Goal: Information Seeking & Learning: Learn about a topic

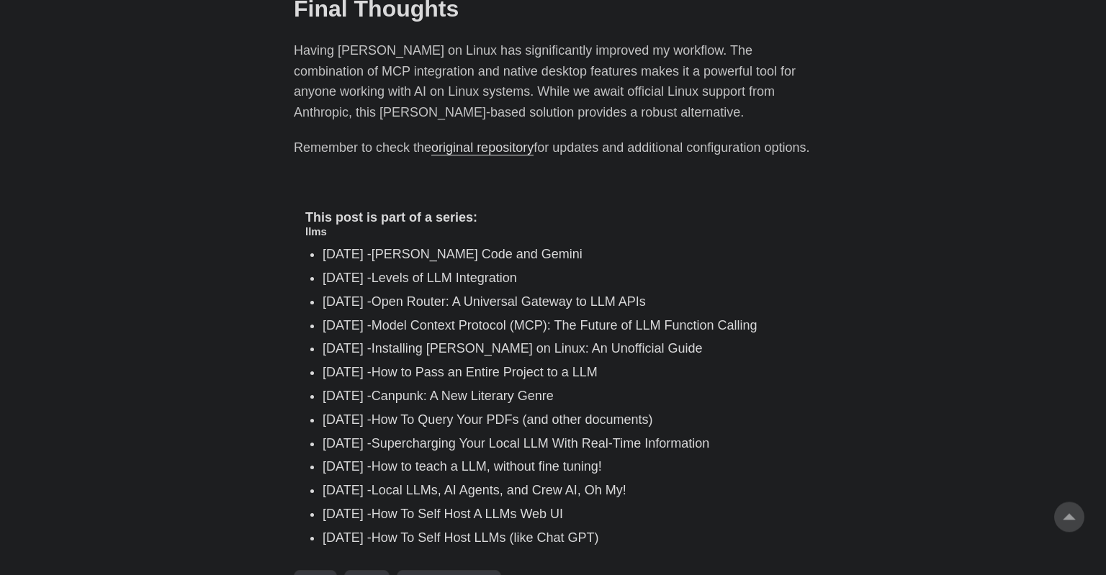
scroll to position [2011, 0]
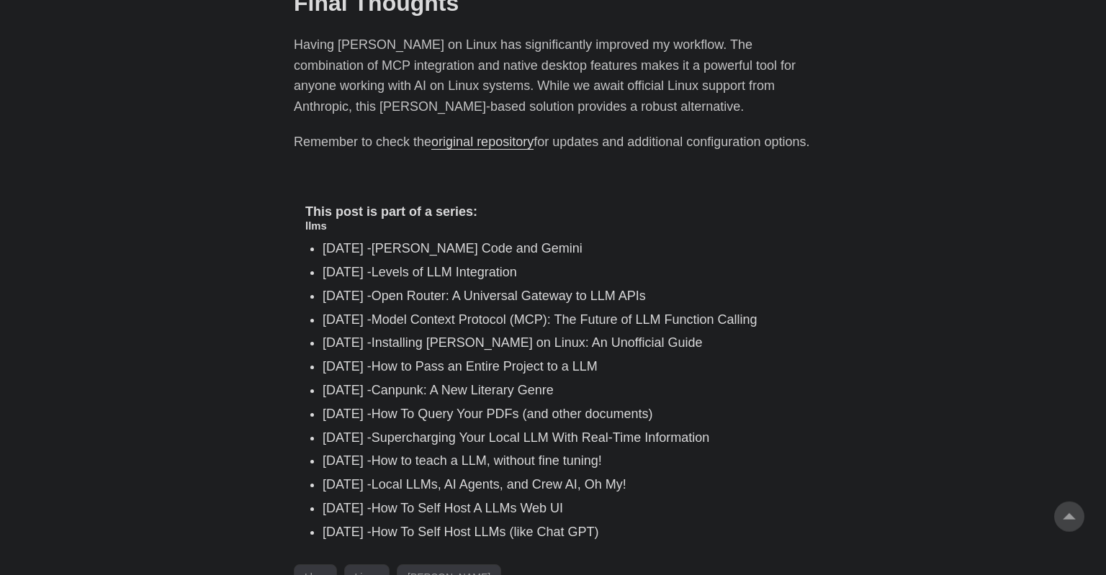
click at [509, 431] on link "Supercharging Your Local LLM With Real-Time Information" at bounding box center [541, 438] width 339 height 14
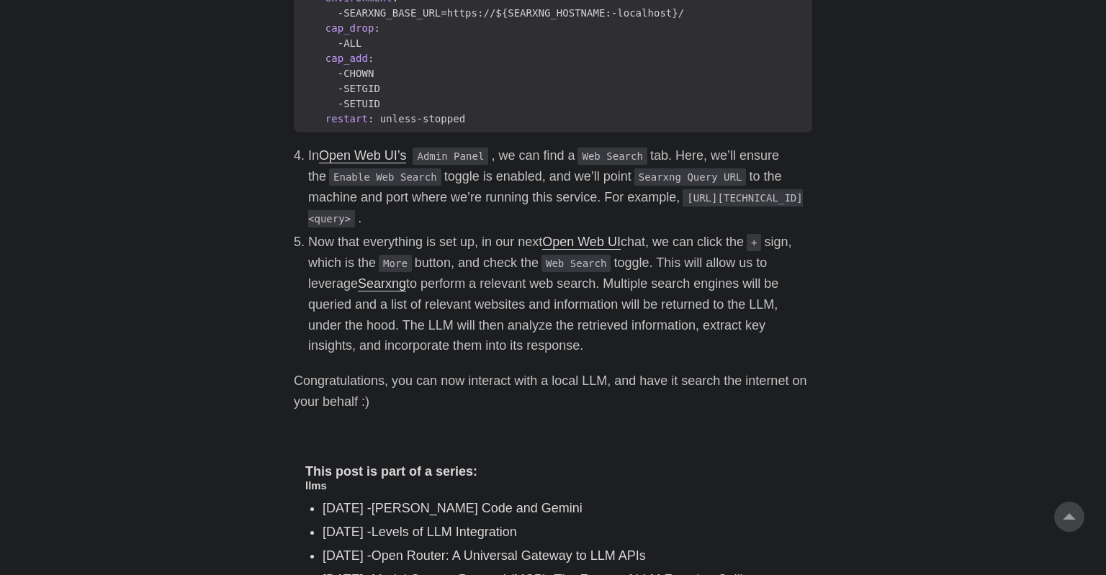
scroll to position [2002, 0]
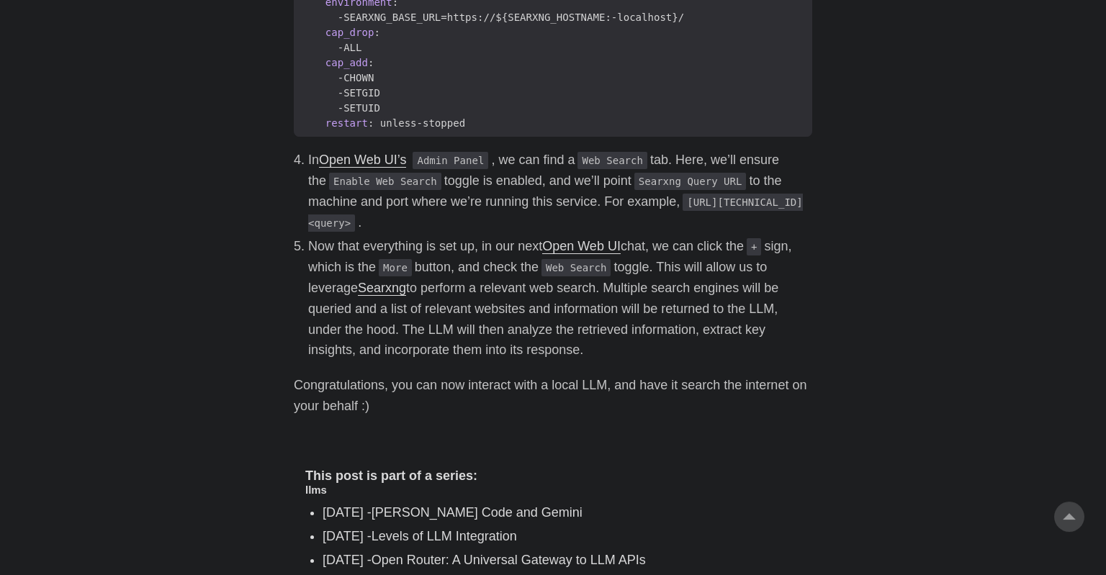
click at [583, 349] on li "Now that everything is set up, in our next Open Web UI chat, we can click the +…" at bounding box center [560, 298] width 504 height 125
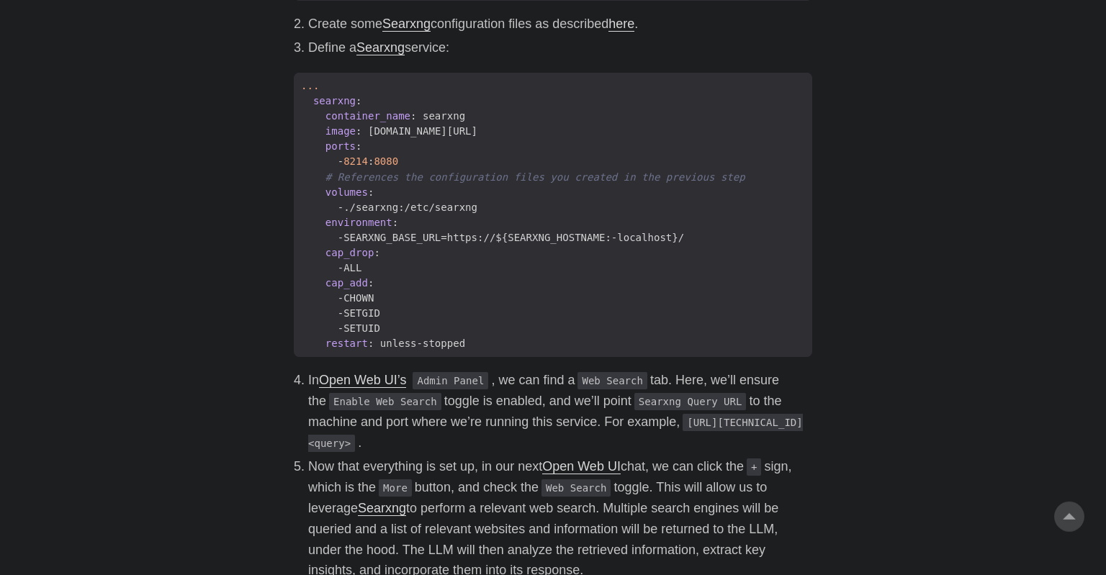
scroll to position [2450, 0]
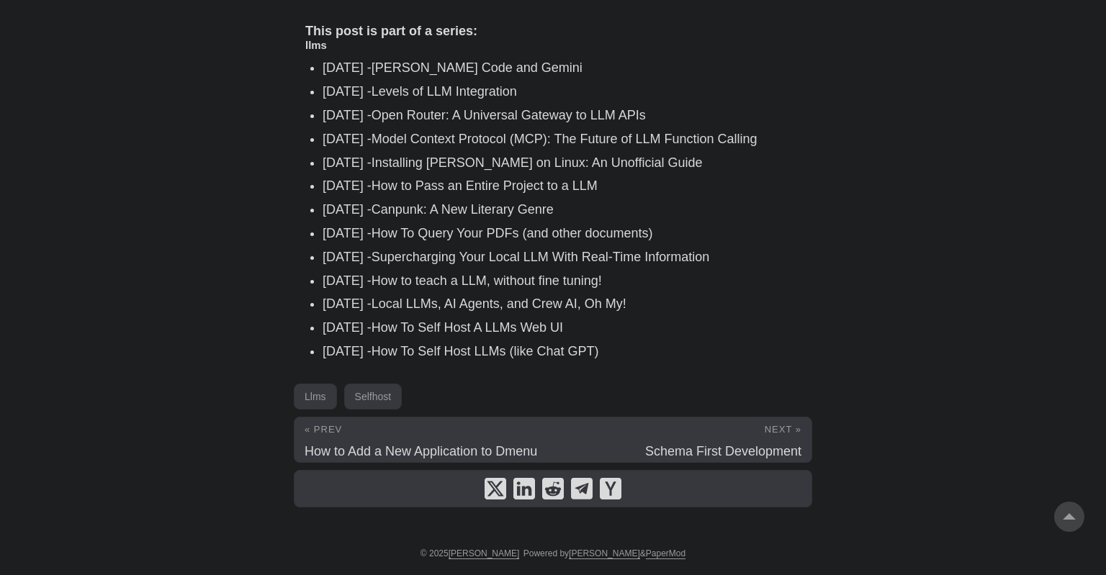
click at [483, 165] on link "Installing [PERSON_NAME] on Linux: An Unofficial Guide" at bounding box center [537, 163] width 331 height 14
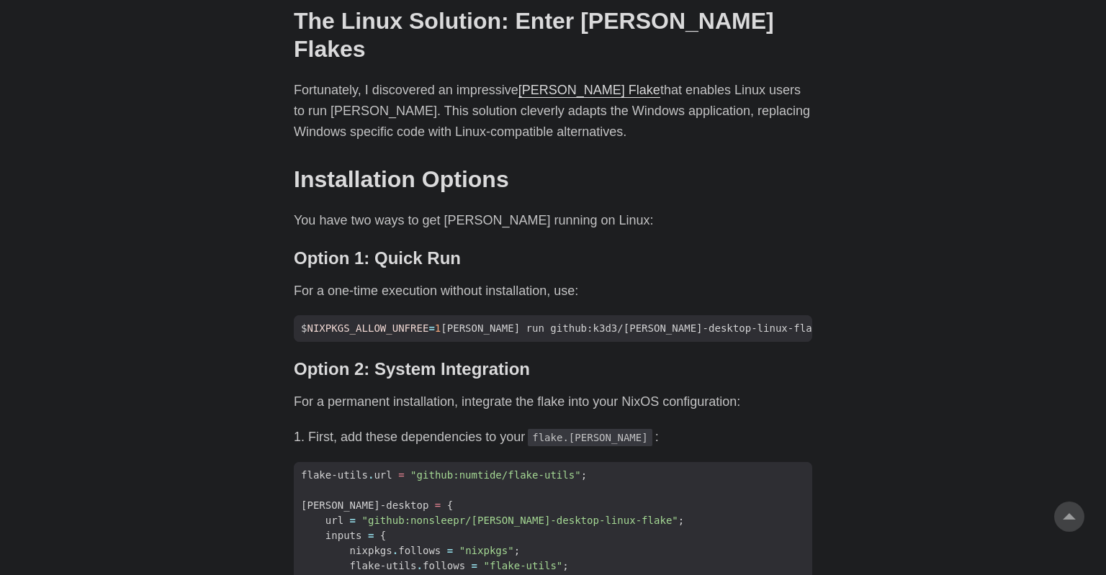
scroll to position [954, 0]
